Goal: Task Accomplishment & Management: Complete application form

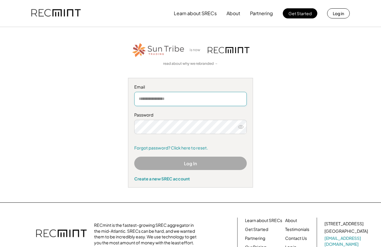
type input "**********"
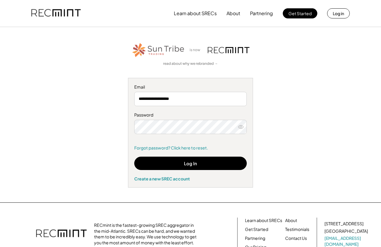
click at [209, 163] on button "Log In" at bounding box center [190, 163] width 112 height 13
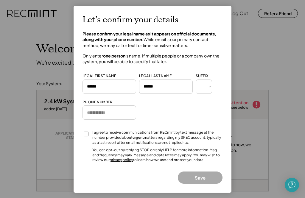
click at [126, 115] on input "tel" at bounding box center [109, 112] width 54 height 14
click at [126, 108] on input "tel" at bounding box center [109, 112] width 54 height 14
type input "**********"
click at [203, 174] on button "Save" at bounding box center [200, 177] width 45 height 12
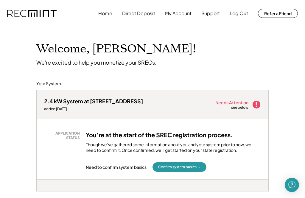
click at [191, 166] on button "Confirm system basics →" at bounding box center [179, 167] width 54 height 10
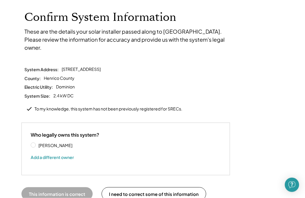
scroll to position [32, 0]
click at [34, 132] on div "Who legally owns this system? [PERSON_NAME] Add a different owner" at bounding box center [126, 148] width 190 height 34
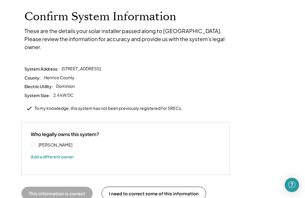
click at [37, 142] on label "[PERSON_NAME]" at bounding box center [64, 144] width 54 height 4
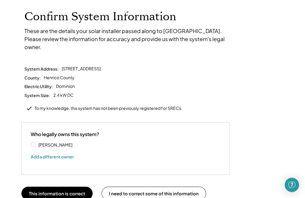
click at [73, 186] on button "This information is correct" at bounding box center [56, 192] width 71 height 13
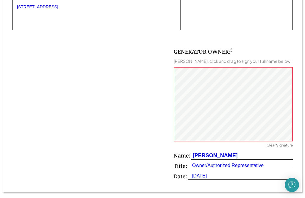
scroll to position [363, 0]
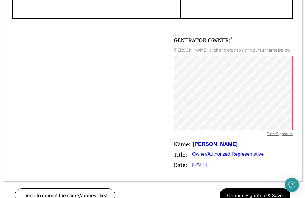
click at [255, 191] on button "Confirm Signature & Save" at bounding box center [254, 194] width 70 height 13
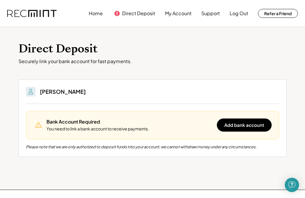
click at [257, 124] on button "Add bank account" at bounding box center [243, 124] width 55 height 13
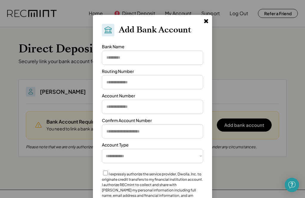
click at [205, 21] on use at bounding box center [206, 21] width 4 height 4
